Goal: Task Accomplishment & Management: Manage account settings

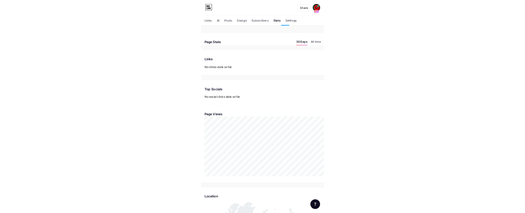
scroll to position [213, 525]
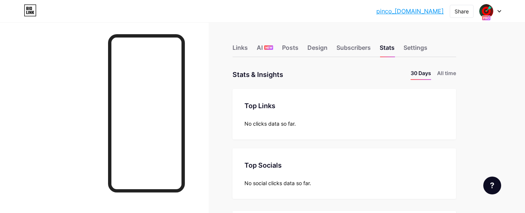
click at [226, 15] on div at bounding box center [490, 10] width 22 height 13
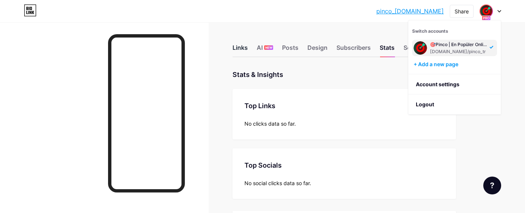
click at [226, 47] on div "Links" at bounding box center [239, 49] width 15 height 13
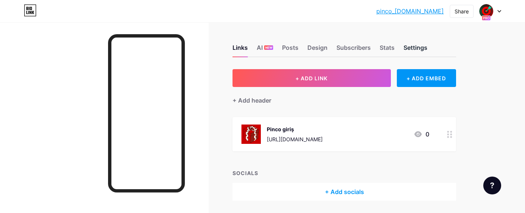
click at [421, 47] on div "Settings" at bounding box center [415, 49] width 24 height 13
